Goal: Task Accomplishment & Management: Manage account settings

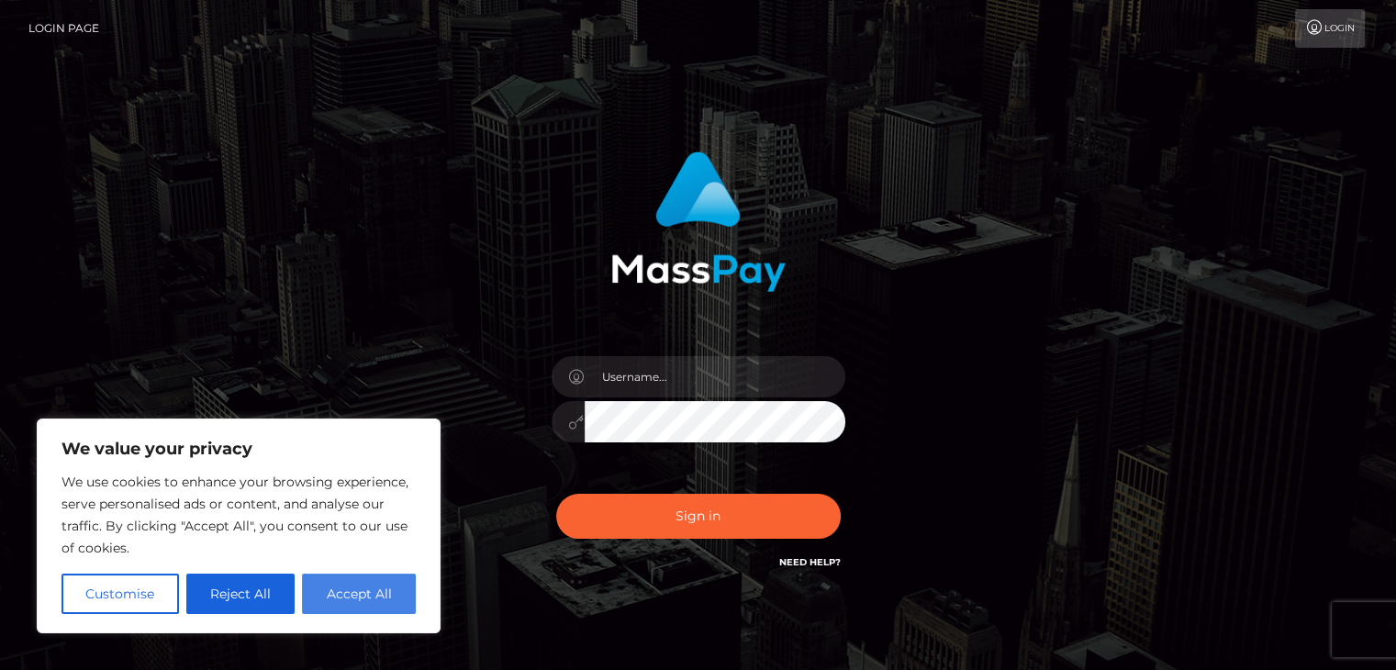
click at [356, 594] on button "Accept All" at bounding box center [359, 594] width 114 height 40
checkbox input "true"
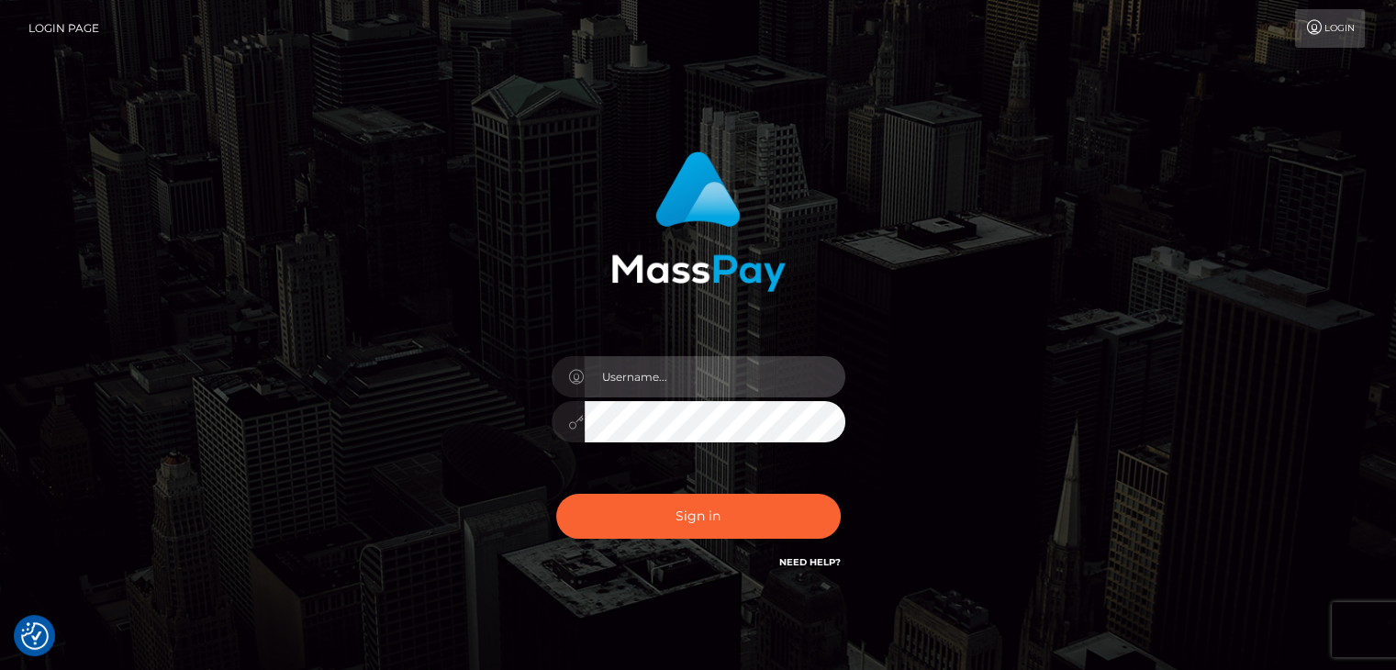
click at [638, 380] on input "text" at bounding box center [715, 376] width 261 height 41
type input "goddessoffeetona@gmail.com"
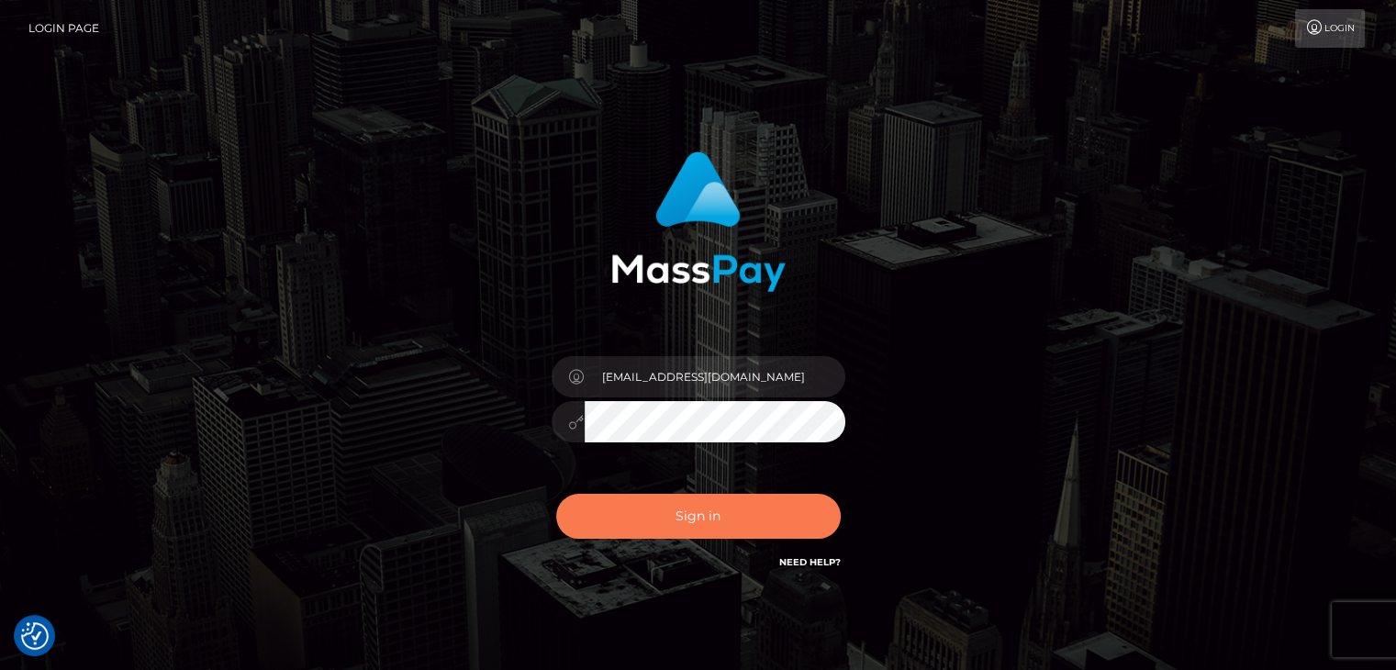
click at [743, 515] on button "Sign in" at bounding box center [698, 516] width 285 height 45
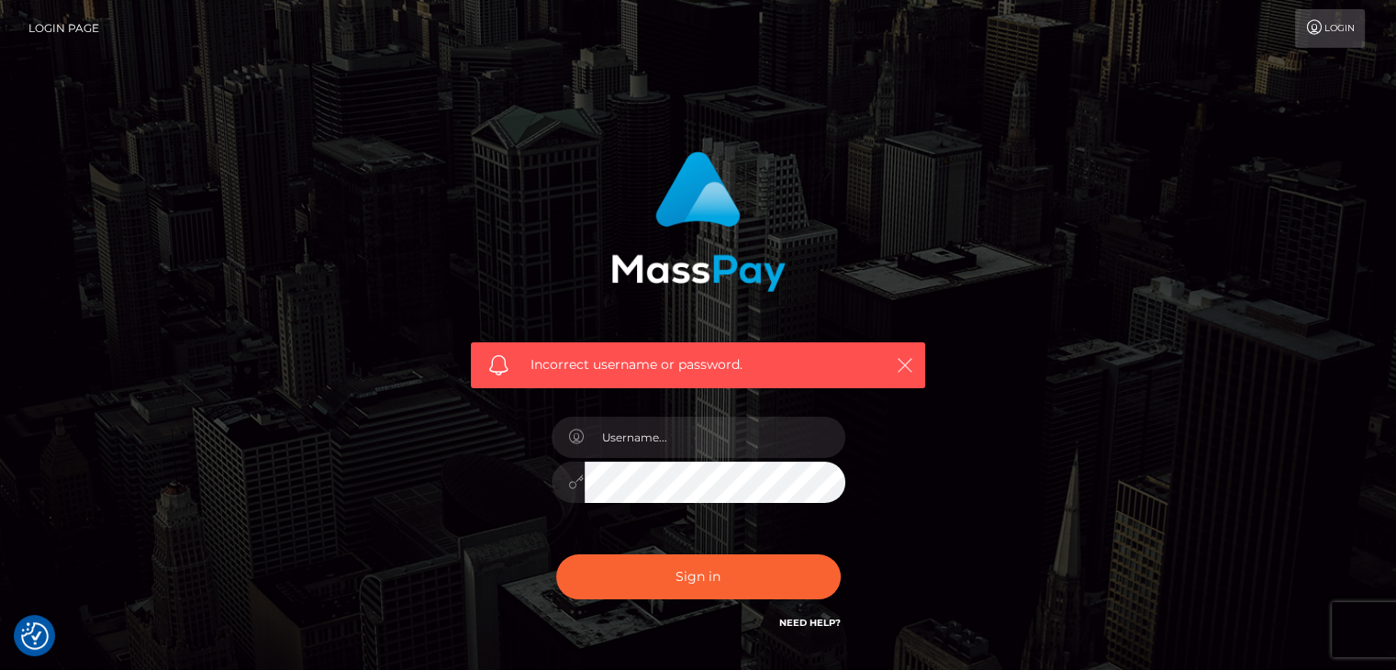
click at [901, 372] on icon "button" at bounding box center [905, 365] width 18 height 18
click at [1345, 16] on link "Login" at bounding box center [1330, 28] width 70 height 39
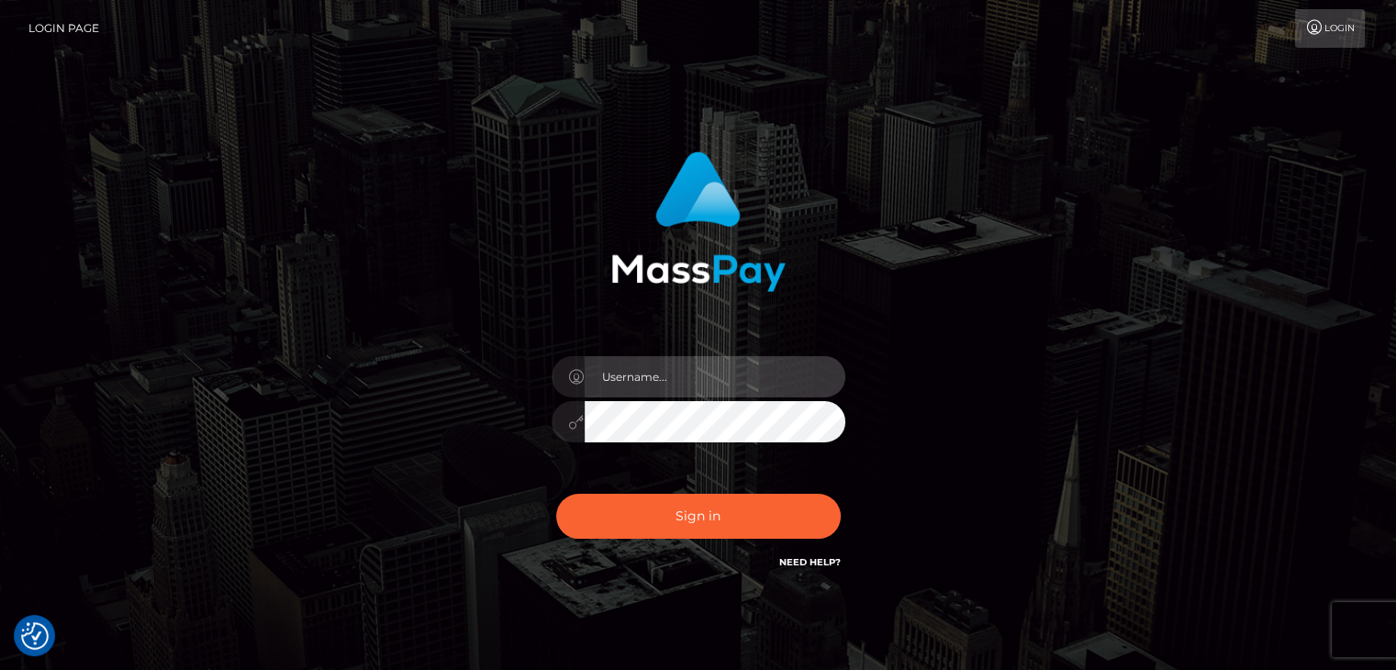
click at [701, 396] on input "text" at bounding box center [715, 376] width 261 height 41
click at [684, 381] on input "text" at bounding box center [715, 376] width 261 height 41
click at [824, 565] on link "Need Help?" at bounding box center [809, 562] width 61 height 12
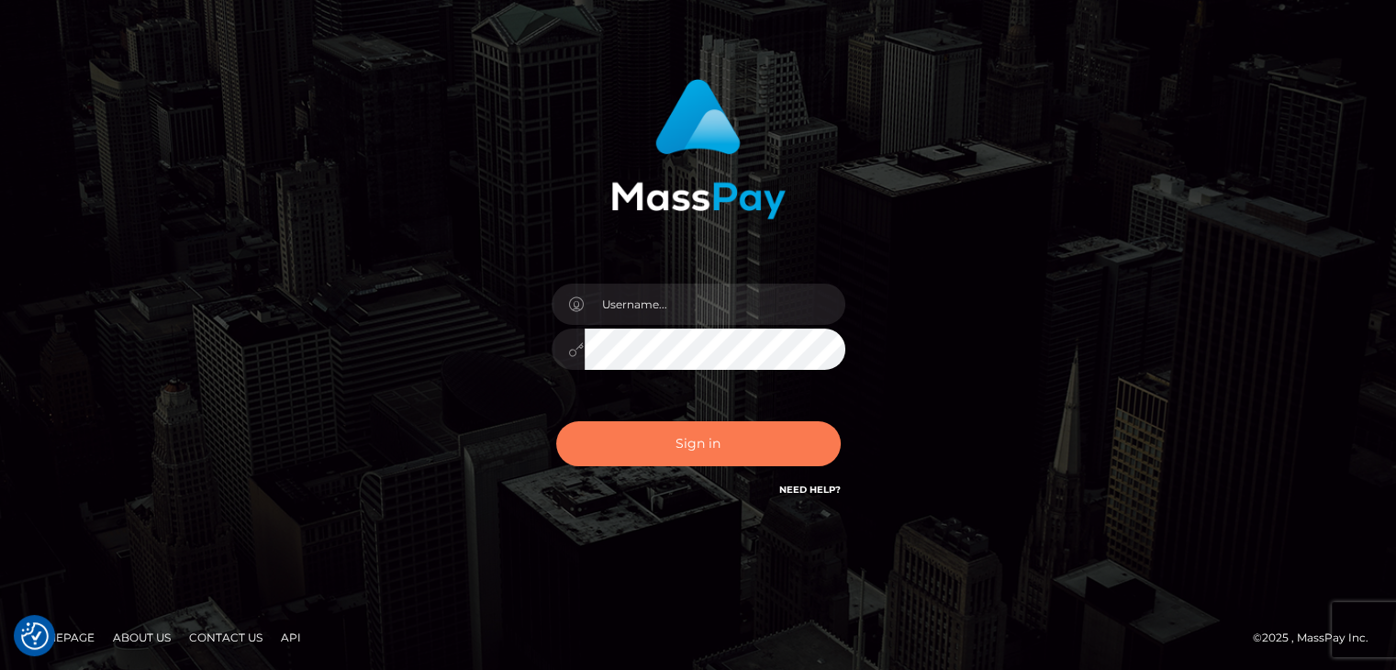
click at [729, 449] on button "Sign in" at bounding box center [698, 443] width 285 height 45
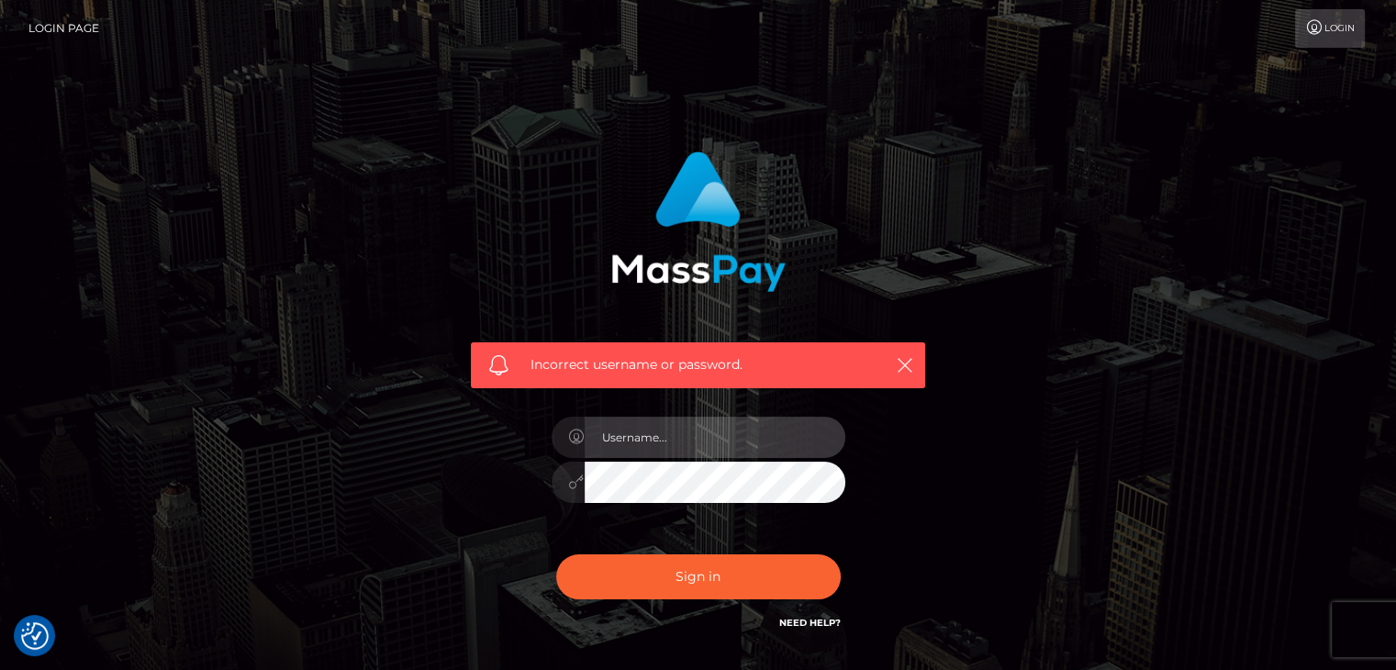
click at [734, 427] on input "text" at bounding box center [715, 437] width 261 height 41
click at [635, 434] on input "text" at bounding box center [715, 437] width 261 height 41
type input "[DEMOGRAPHIC_DATA]"
click at [556, 554] on button "Sign in" at bounding box center [698, 576] width 285 height 45
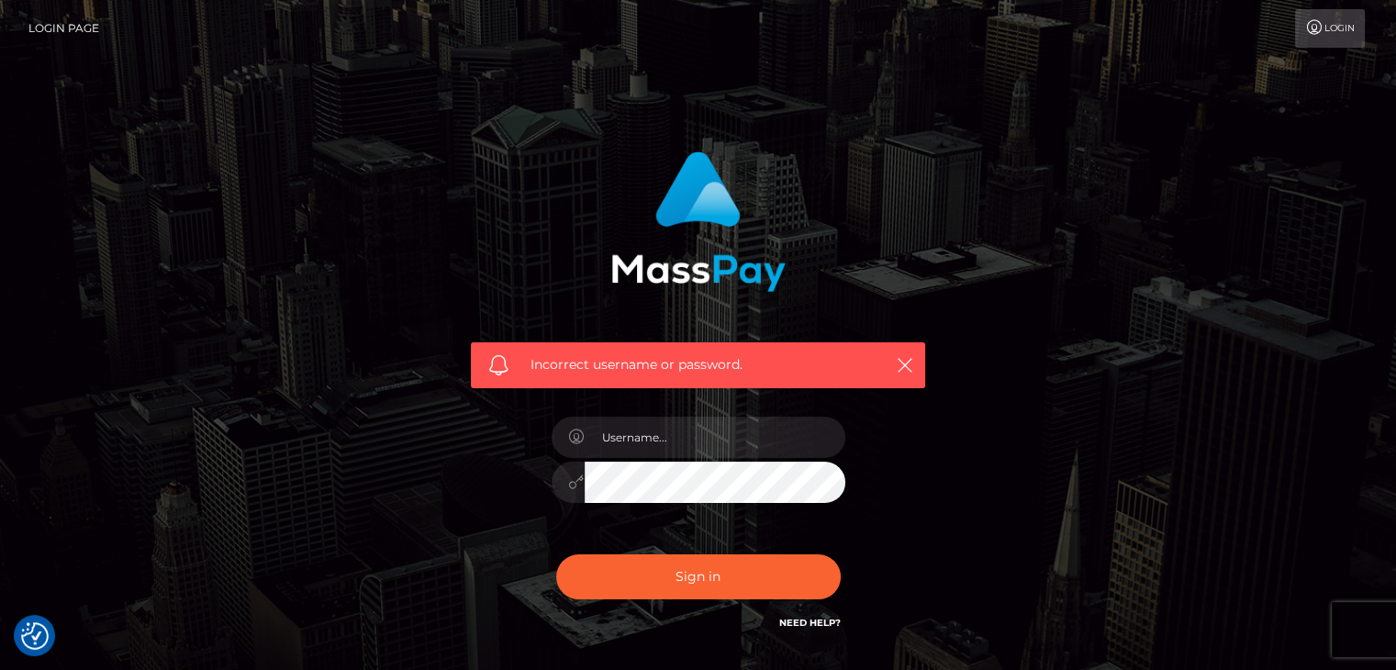
scroll to position [132, 0]
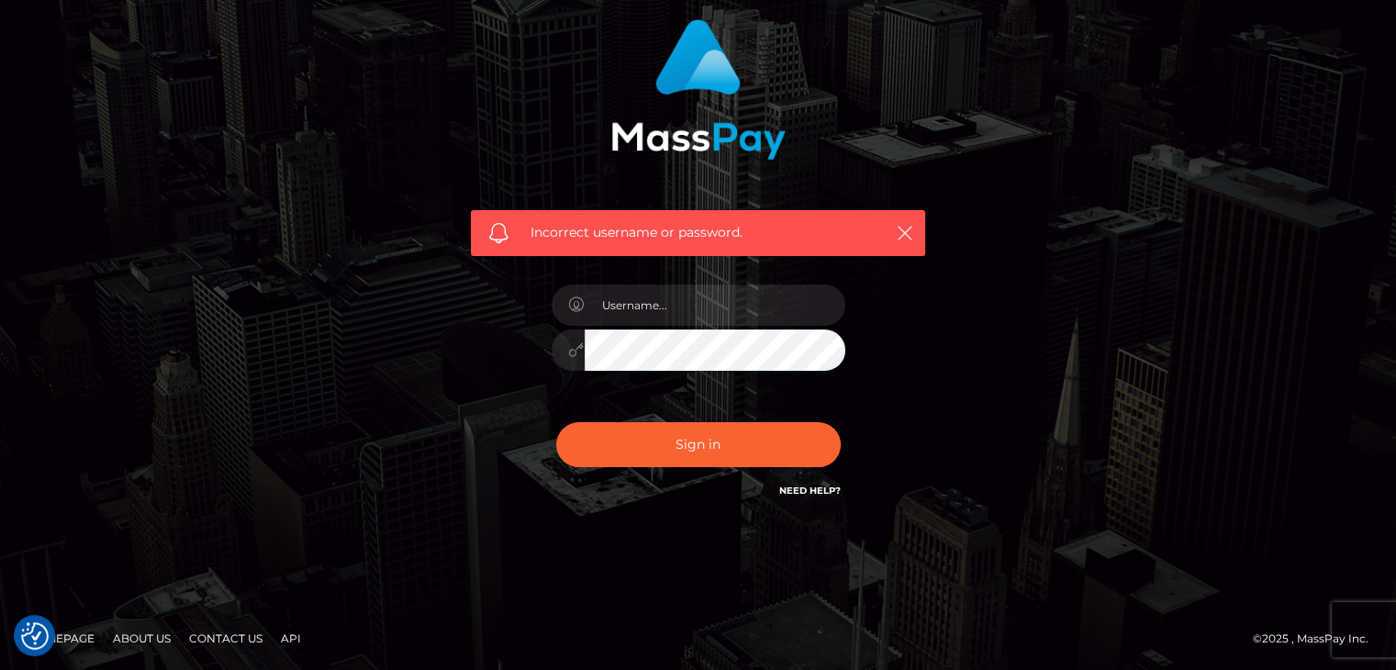
click at [824, 498] on div "Need Help?" at bounding box center [809, 493] width 61 height 23
click at [815, 479] on div "Sign in Need Help?" at bounding box center [698, 452] width 321 height 82
click at [815, 490] on link "Need Help?" at bounding box center [809, 491] width 61 height 12
click at [908, 229] on icon "button" at bounding box center [905, 233] width 18 height 18
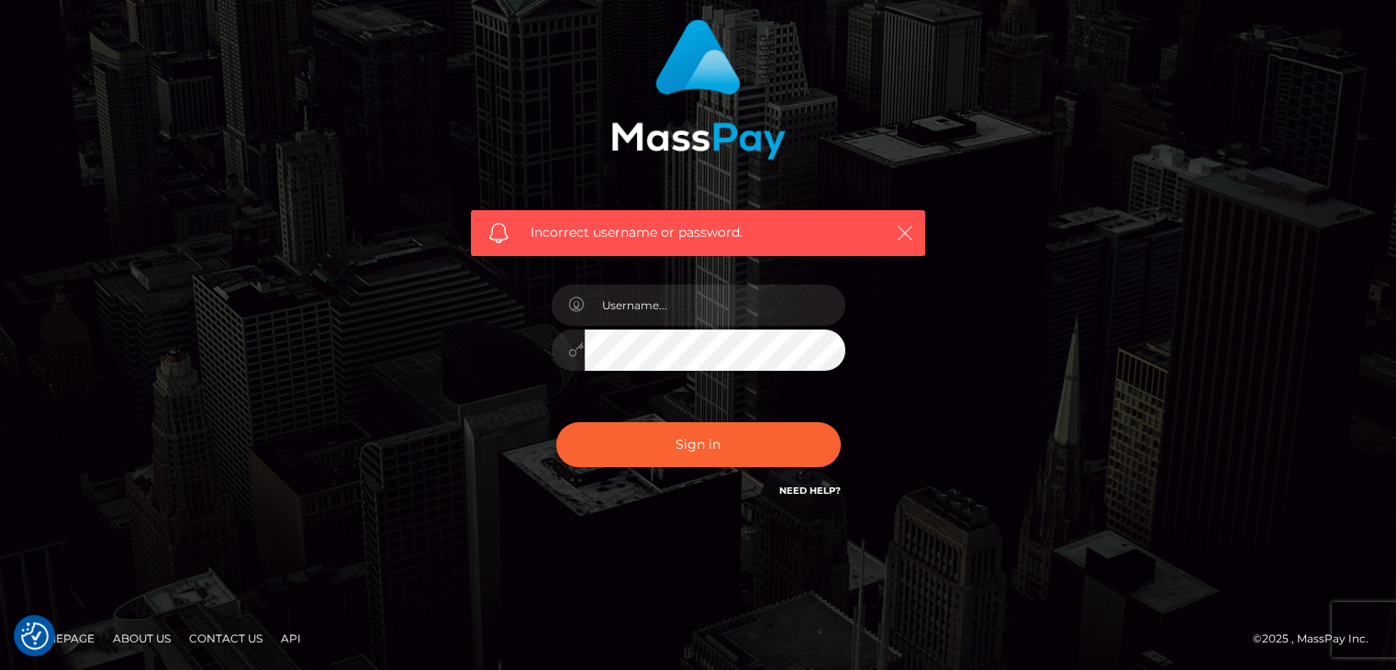
scroll to position [0, 0]
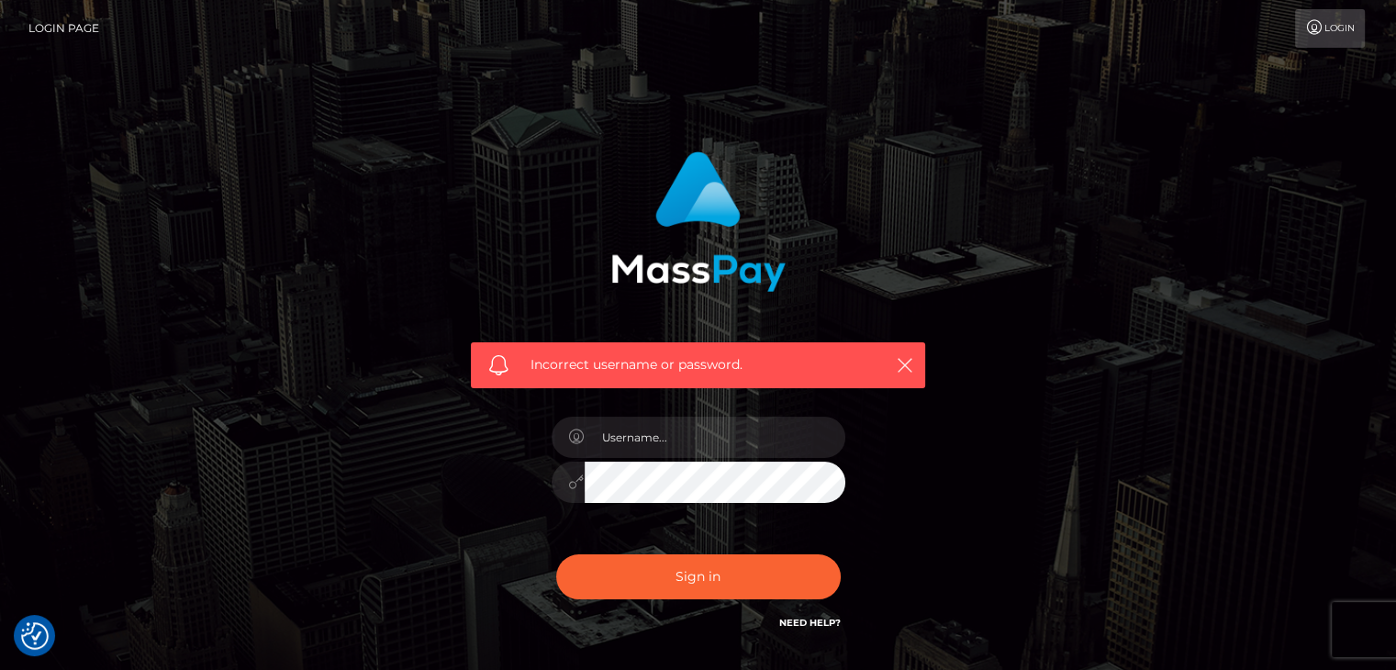
click at [1334, 26] on link "Login" at bounding box center [1330, 28] width 70 height 39
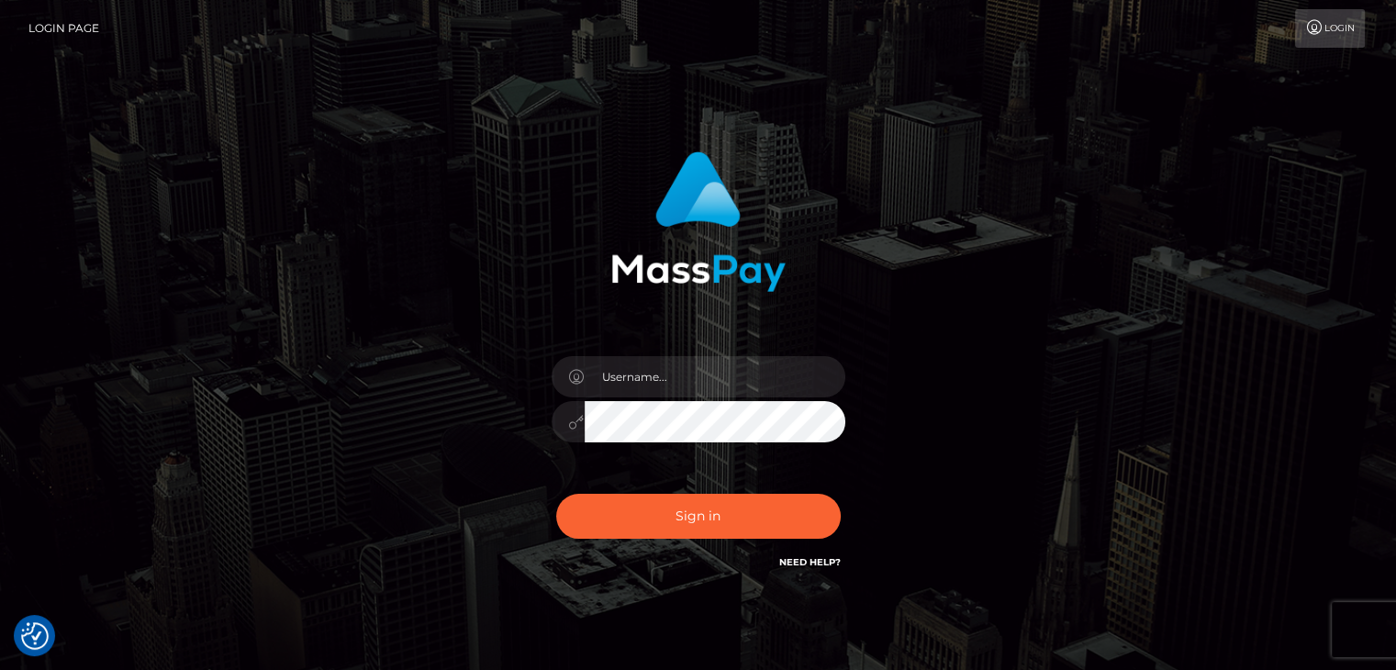
click at [1334, 26] on link "Login" at bounding box center [1330, 28] width 70 height 39
click at [32, 634] on img "Consent Preferences" at bounding box center [35, 636] width 28 height 28
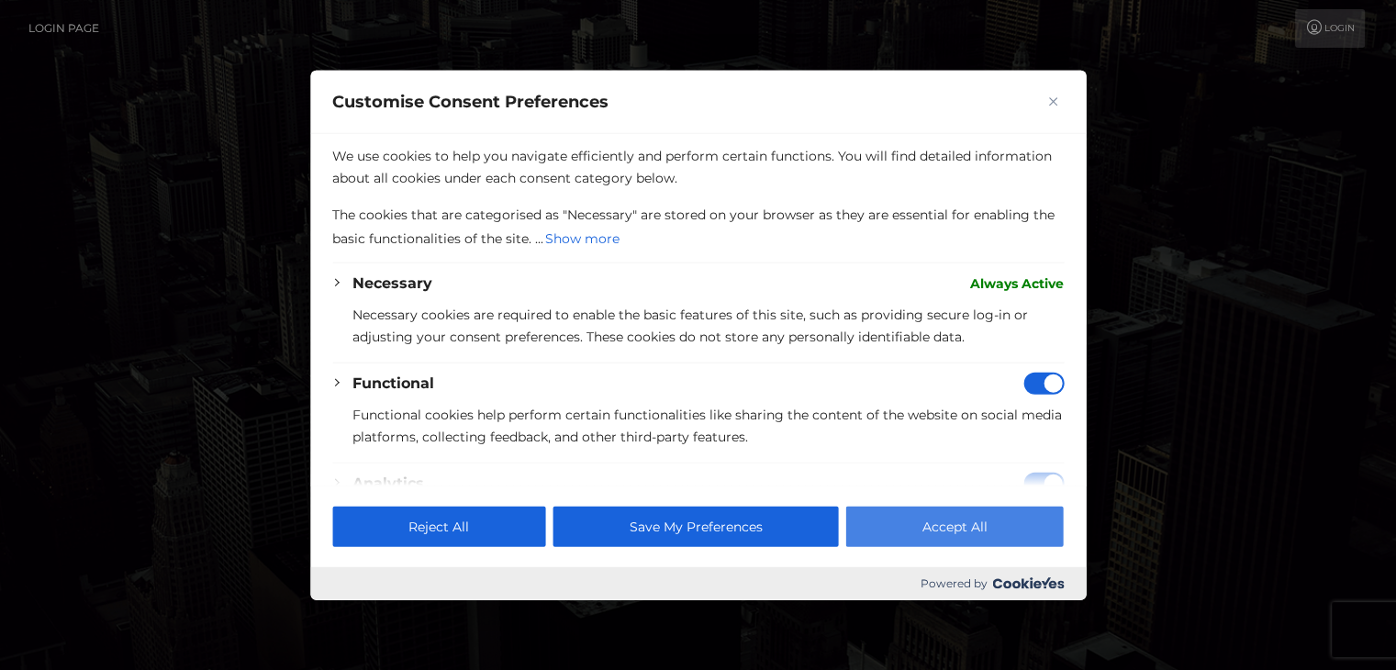
click at [976, 519] on button "Accept All" at bounding box center [955, 526] width 218 height 40
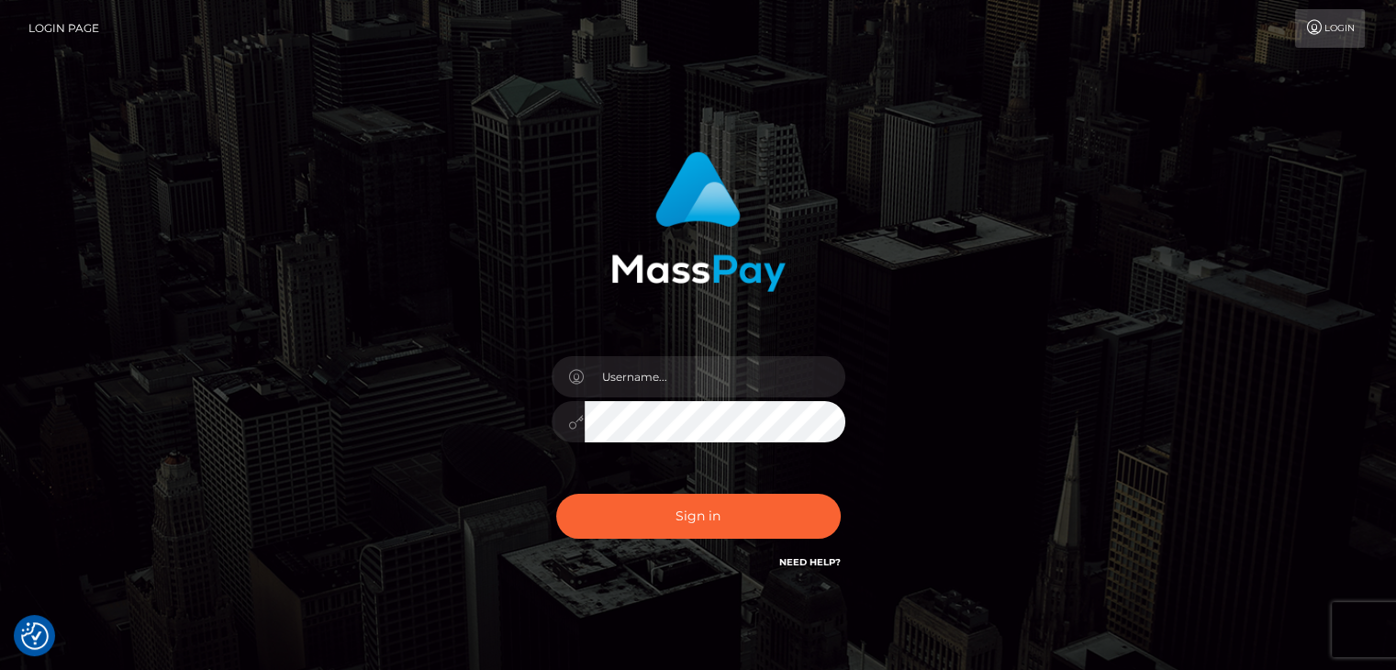
click at [81, 19] on link "Login Page" at bounding box center [63, 28] width 71 height 39
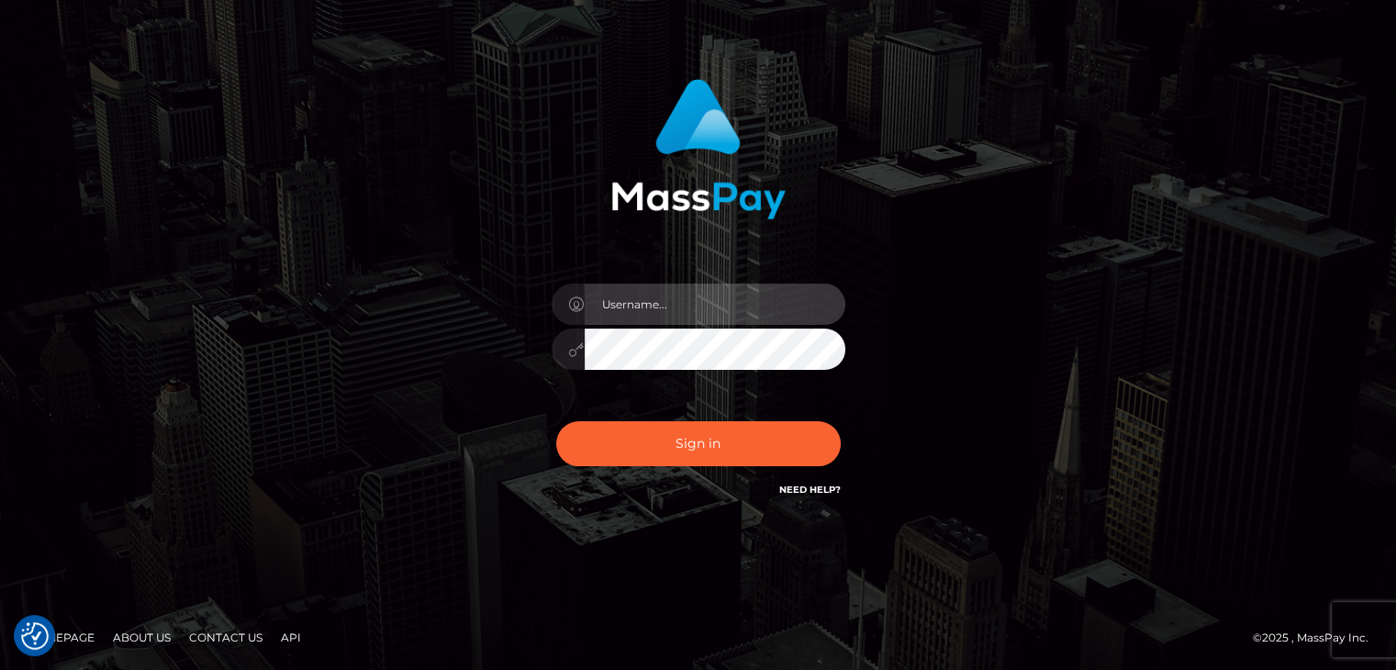
click at [660, 320] on input "text" at bounding box center [715, 304] width 261 height 41
type input "[EMAIL_ADDRESS][DOMAIN_NAME]"
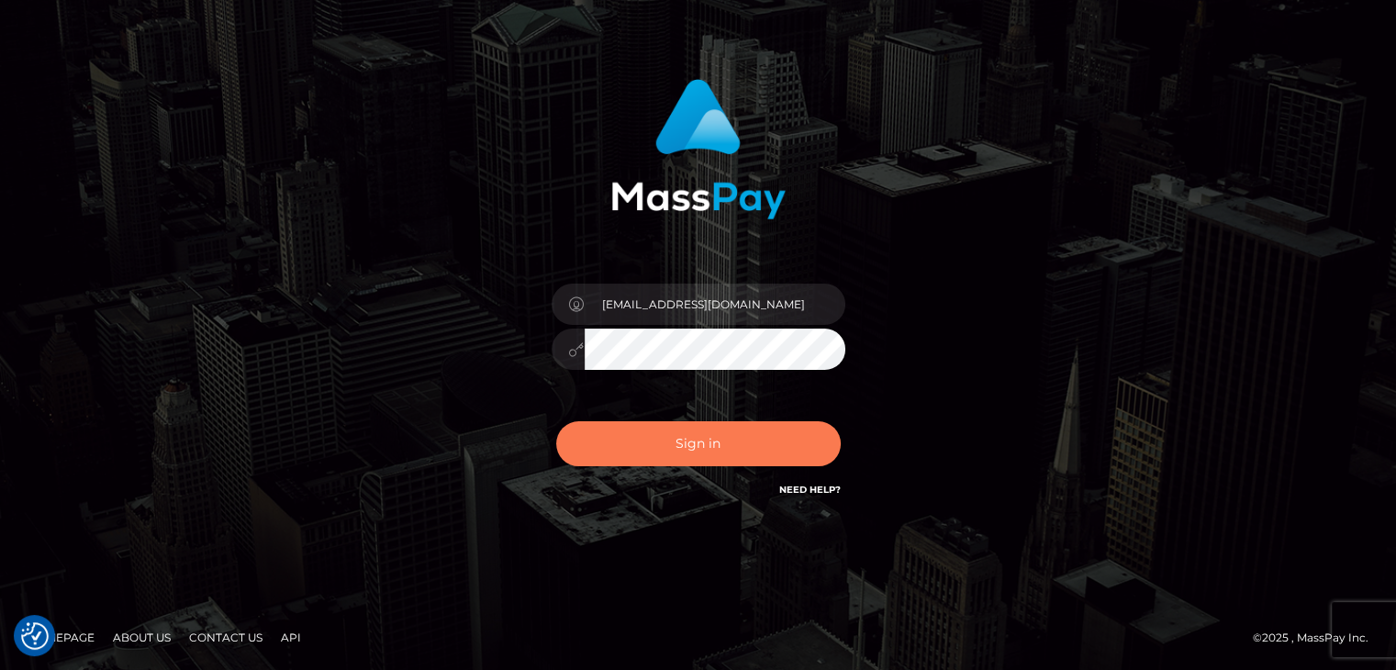
click at [680, 452] on button "Sign in" at bounding box center [698, 443] width 285 height 45
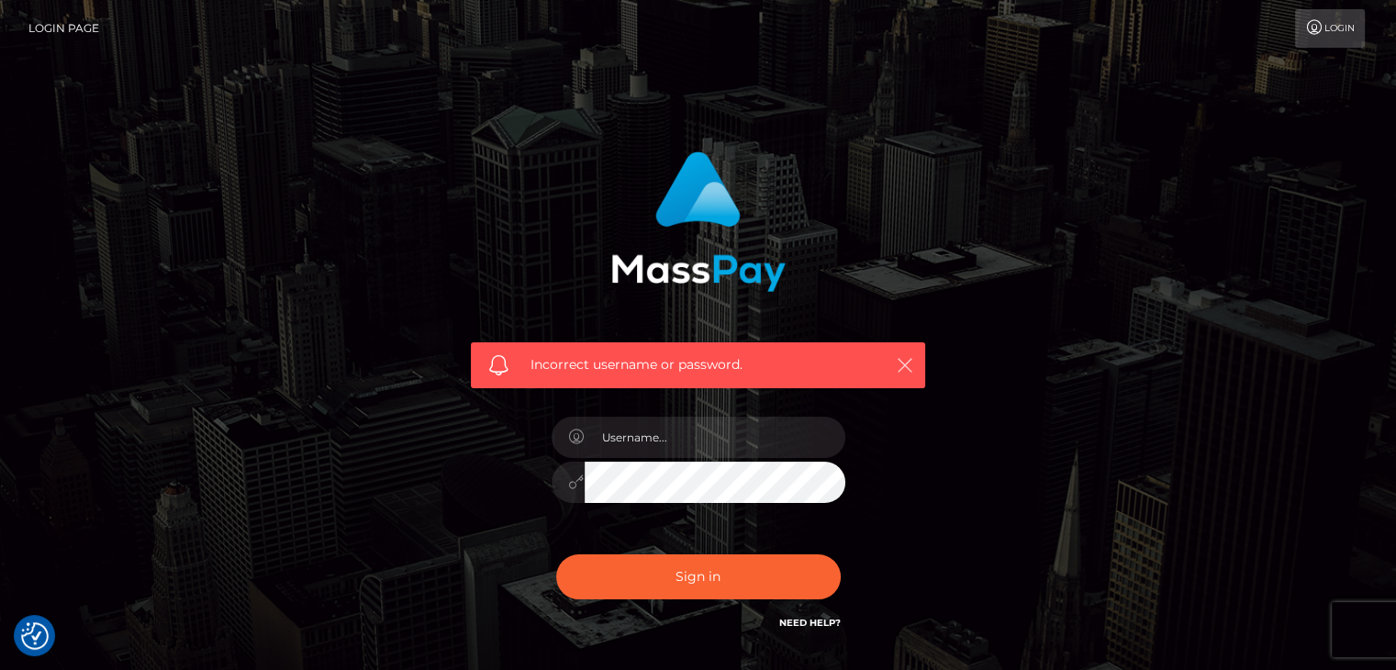
click at [909, 370] on icon "button" at bounding box center [905, 365] width 18 height 18
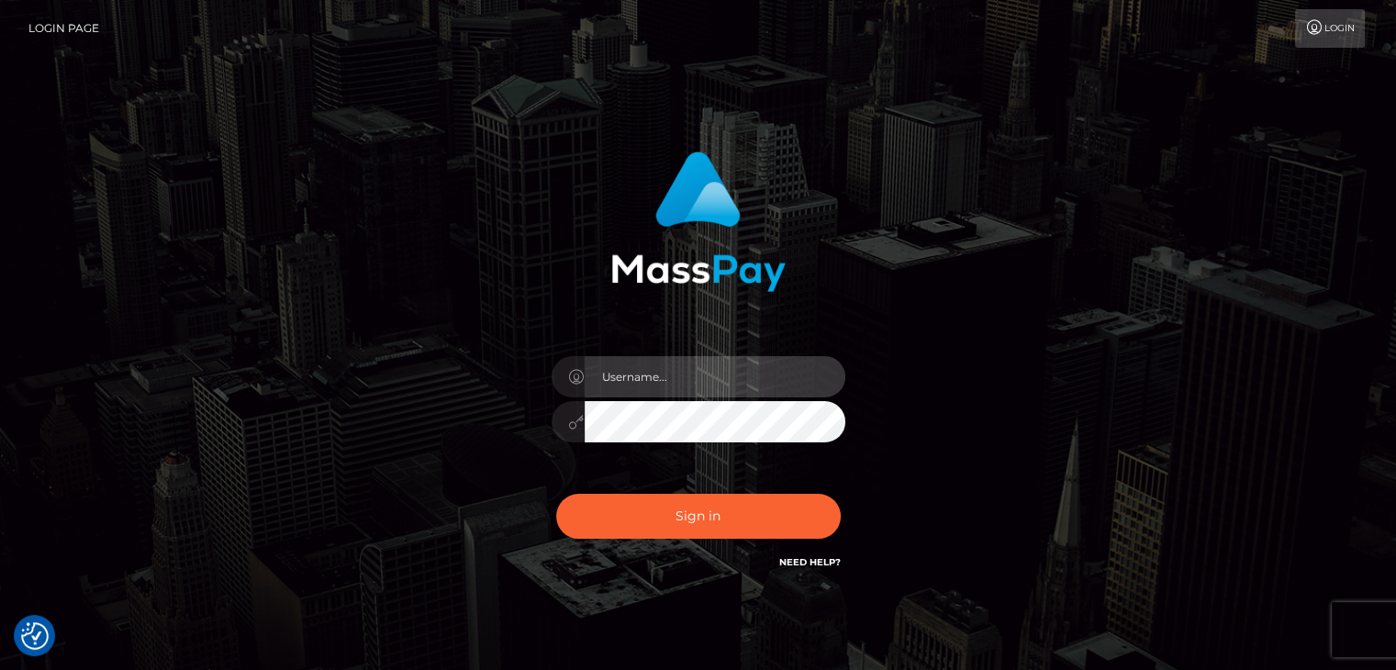
click at [657, 391] on input "text" at bounding box center [715, 376] width 261 height 41
type input "goddessoffeetona@gmail.com"
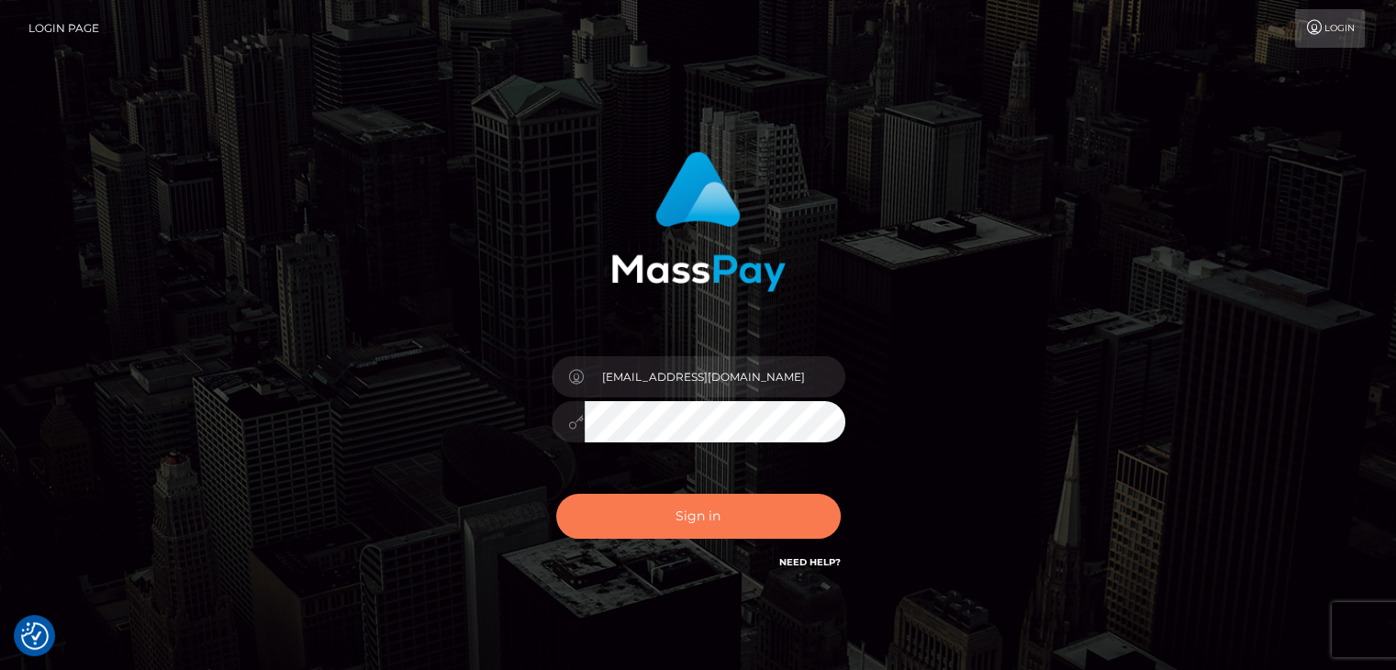
click at [733, 523] on button "Sign in" at bounding box center [698, 516] width 285 height 45
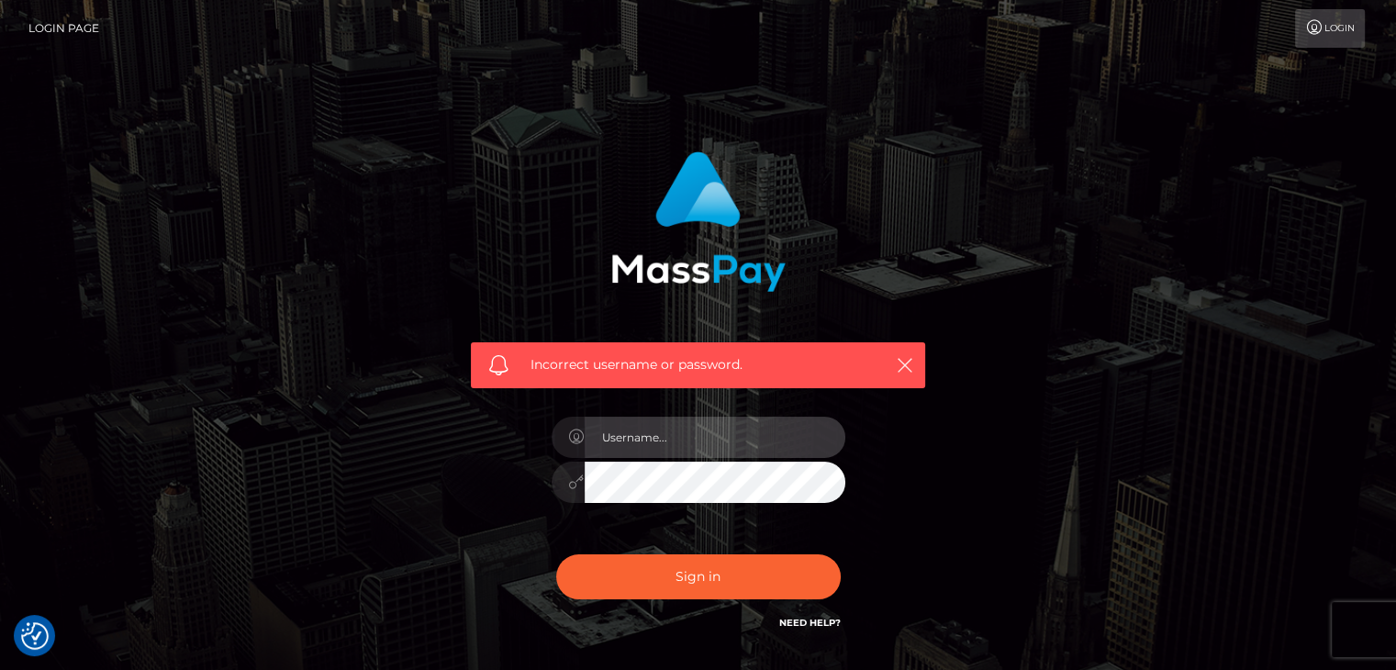
click at [684, 438] on input "text" at bounding box center [715, 437] width 261 height 41
type input "[EMAIL_ADDRESS][DOMAIN_NAME]"
click at [556, 554] on button "Sign in" at bounding box center [698, 576] width 285 height 45
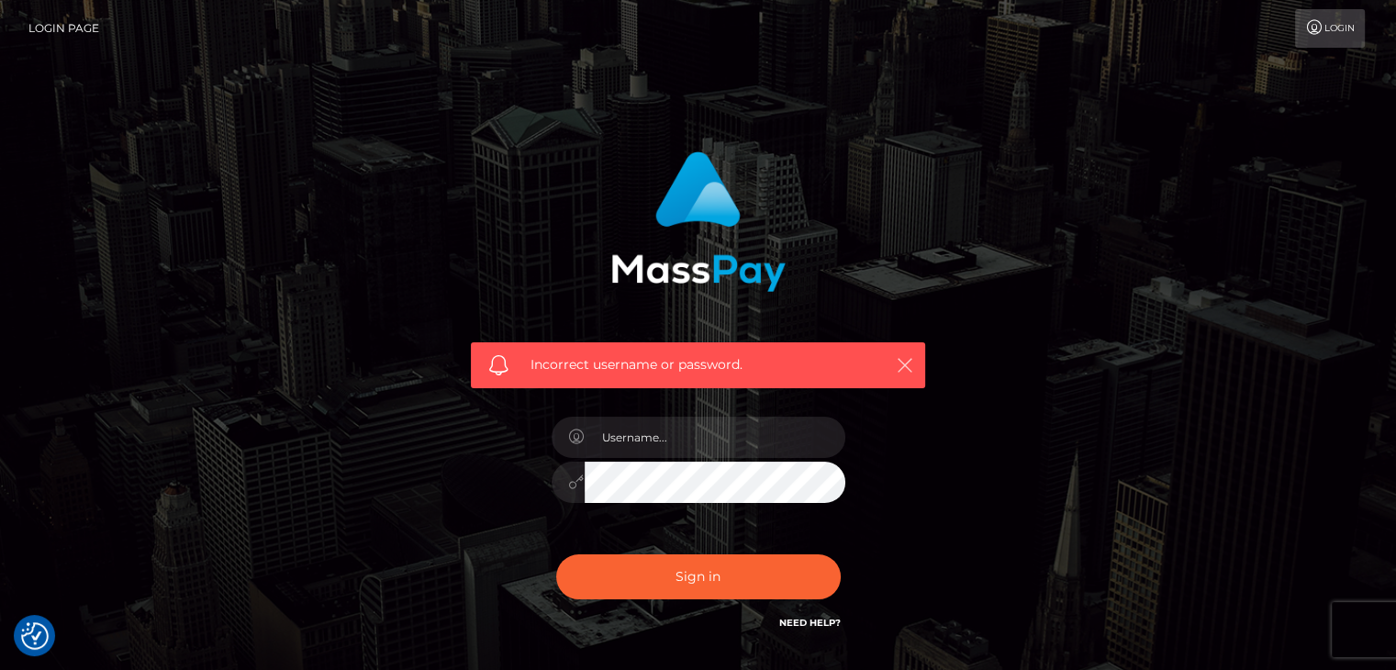
click at [902, 360] on icon "button" at bounding box center [905, 365] width 18 height 18
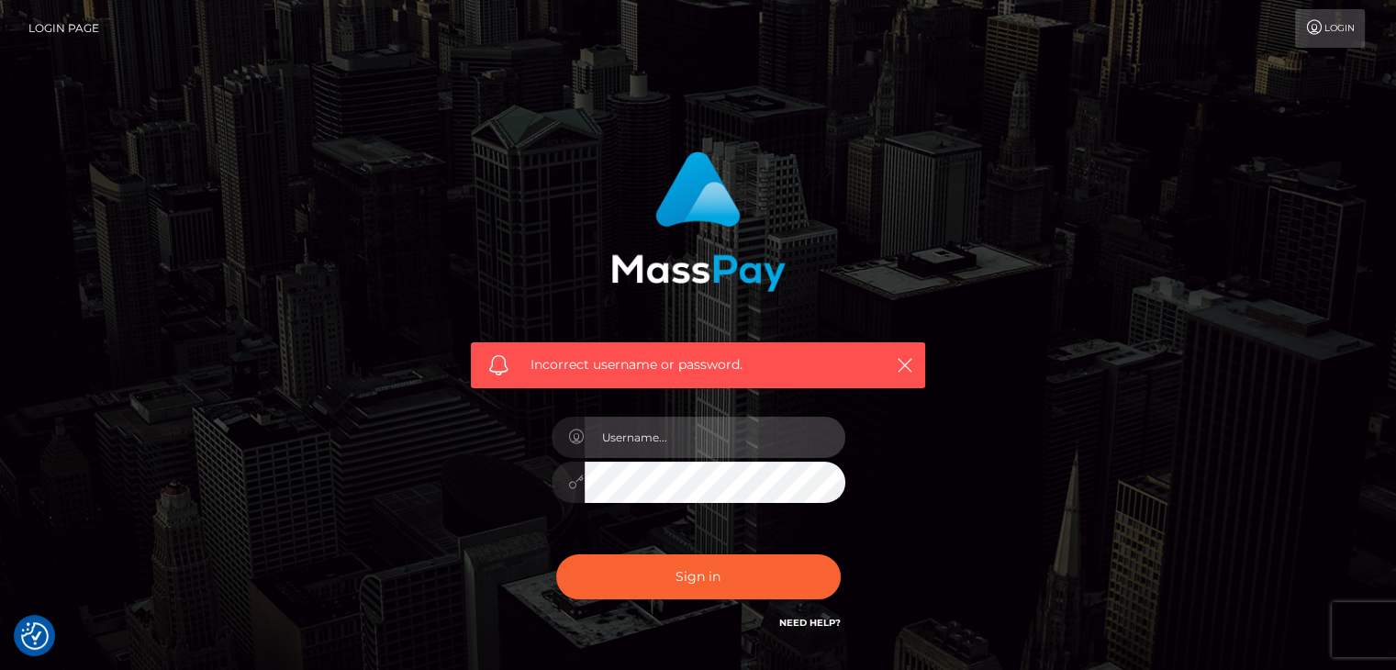
click at [642, 437] on input "text" at bounding box center [715, 437] width 261 height 41
